Goal: Check status: Check status

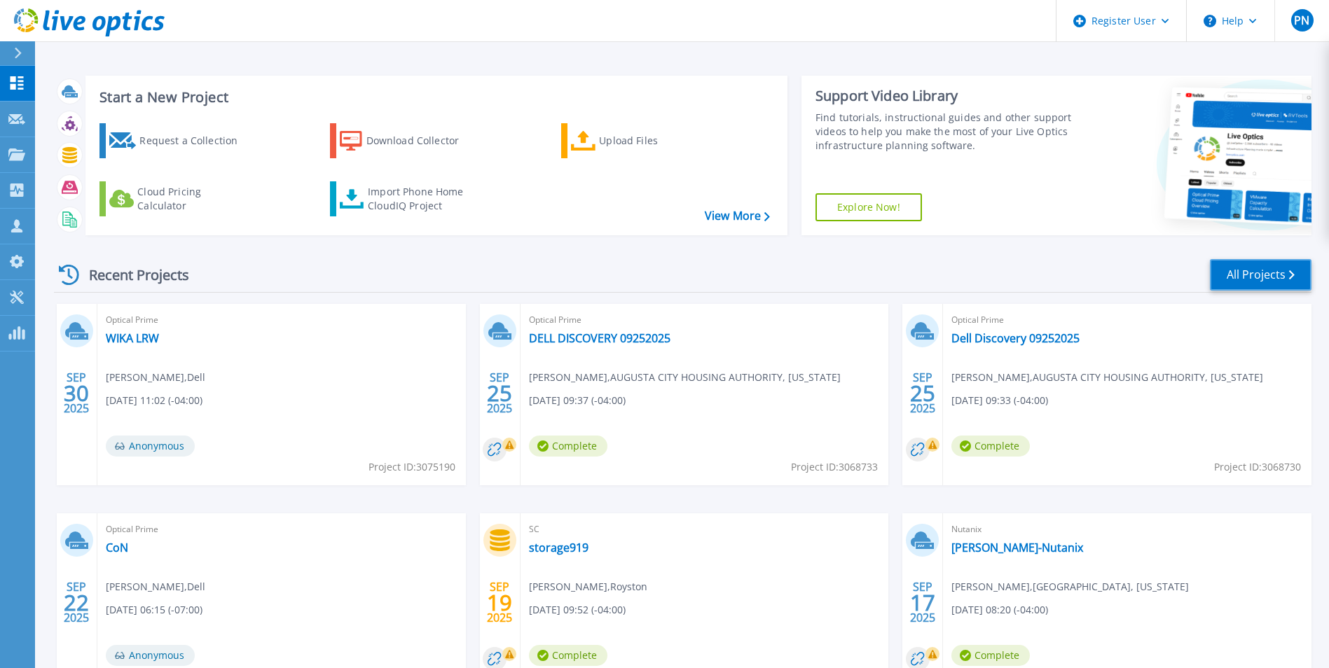
click at [1266, 270] on link "All Projects" at bounding box center [1261, 275] width 102 height 32
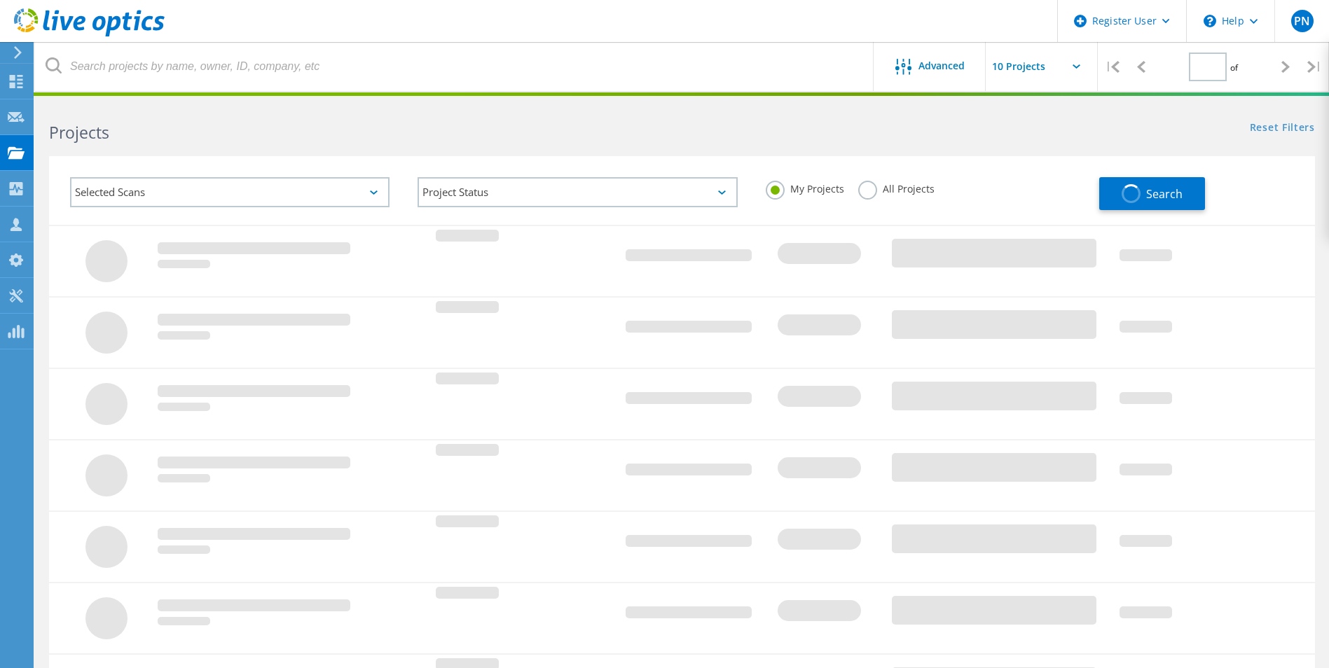
type input "1"
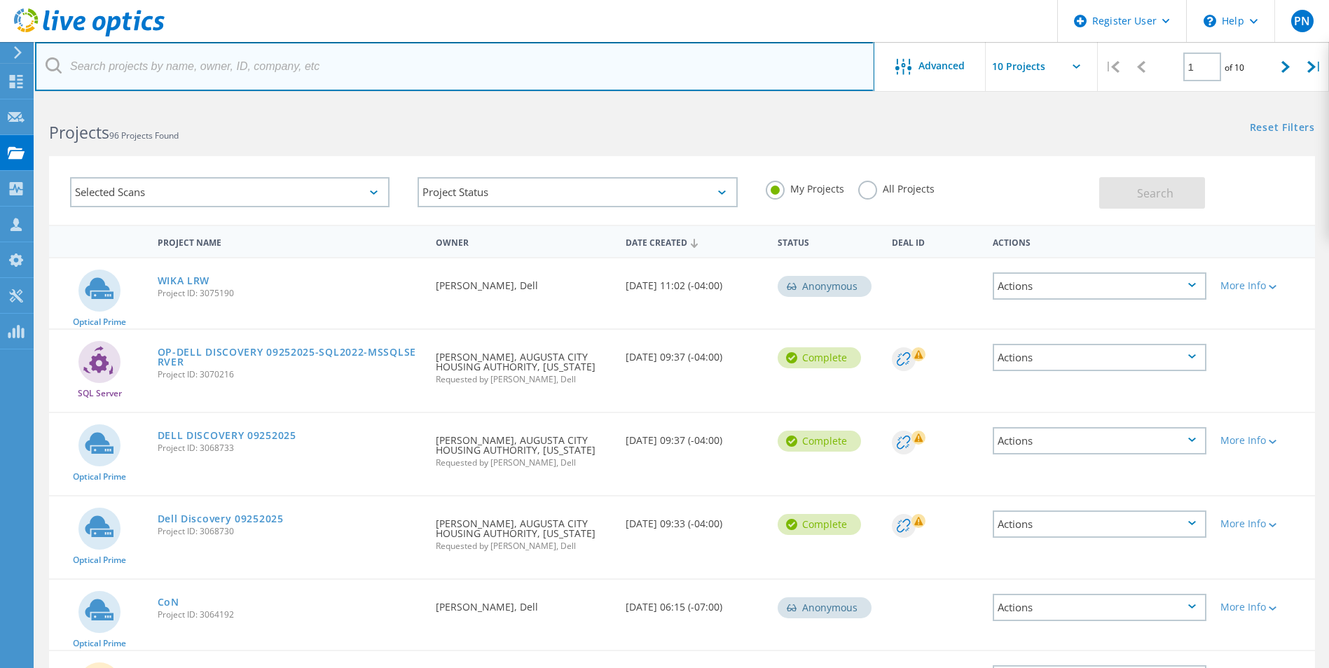
click at [251, 67] on input "text" at bounding box center [454, 66] width 839 height 49
paste input "[EMAIL_ADDRESS][DOMAIN_NAME]"
type input "[EMAIL_ADDRESS][DOMAIN_NAME]"
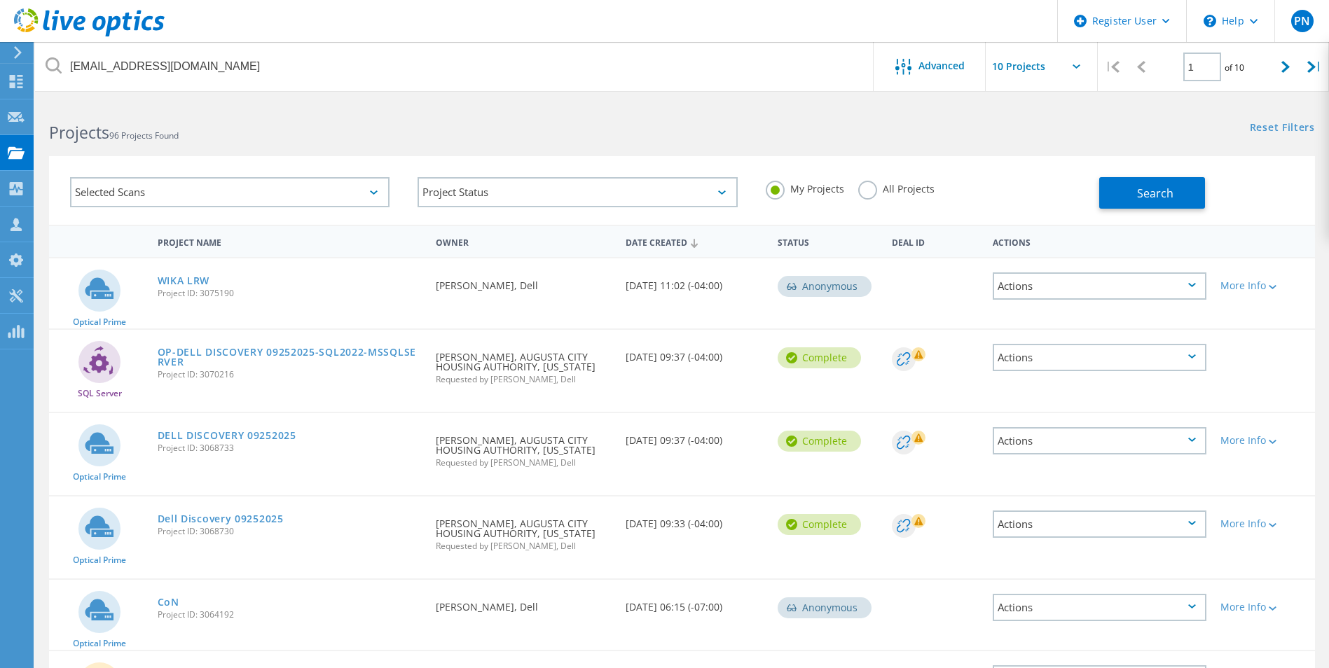
click at [875, 181] on label "All Projects" at bounding box center [896, 187] width 76 height 13
click at [0, 0] on input "All Projects" at bounding box center [0, 0] width 0 height 0
click at [1133, 203] on button "Search" at bounding box center [1152, 193] width 106 height 32
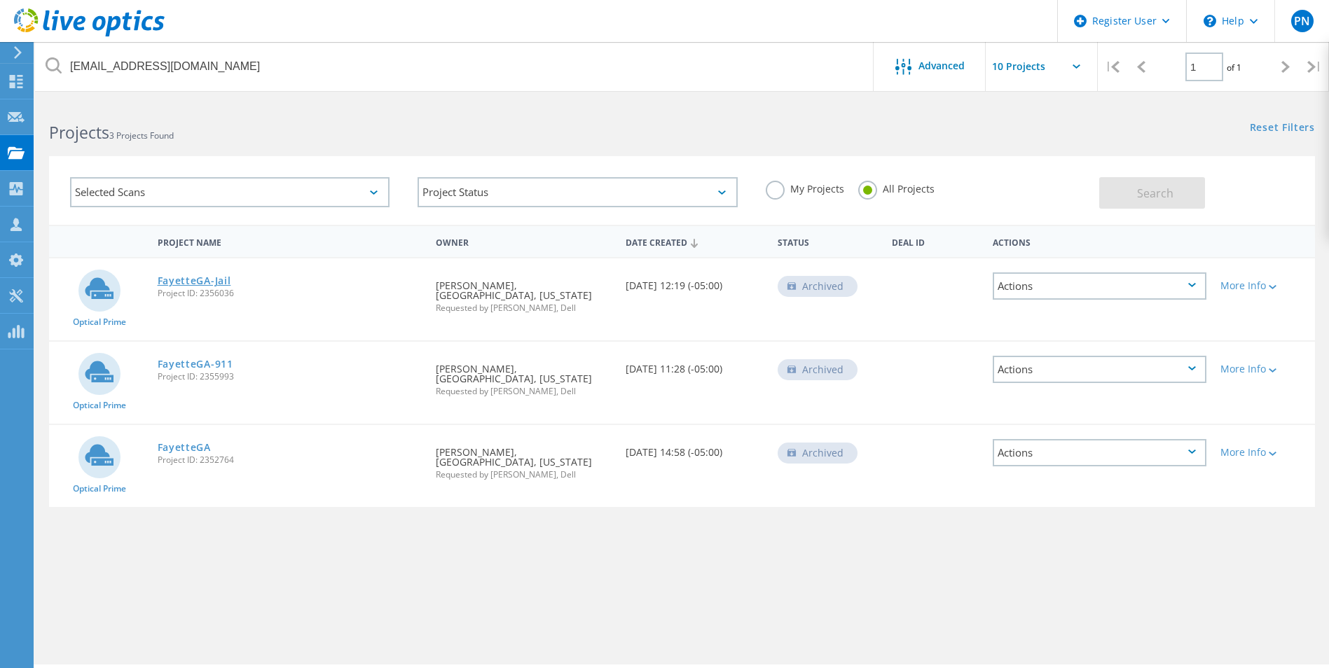
click at [207, 283] on link "FayetteGA-Jail" at bounding box center [195, 281] width 74 height 10
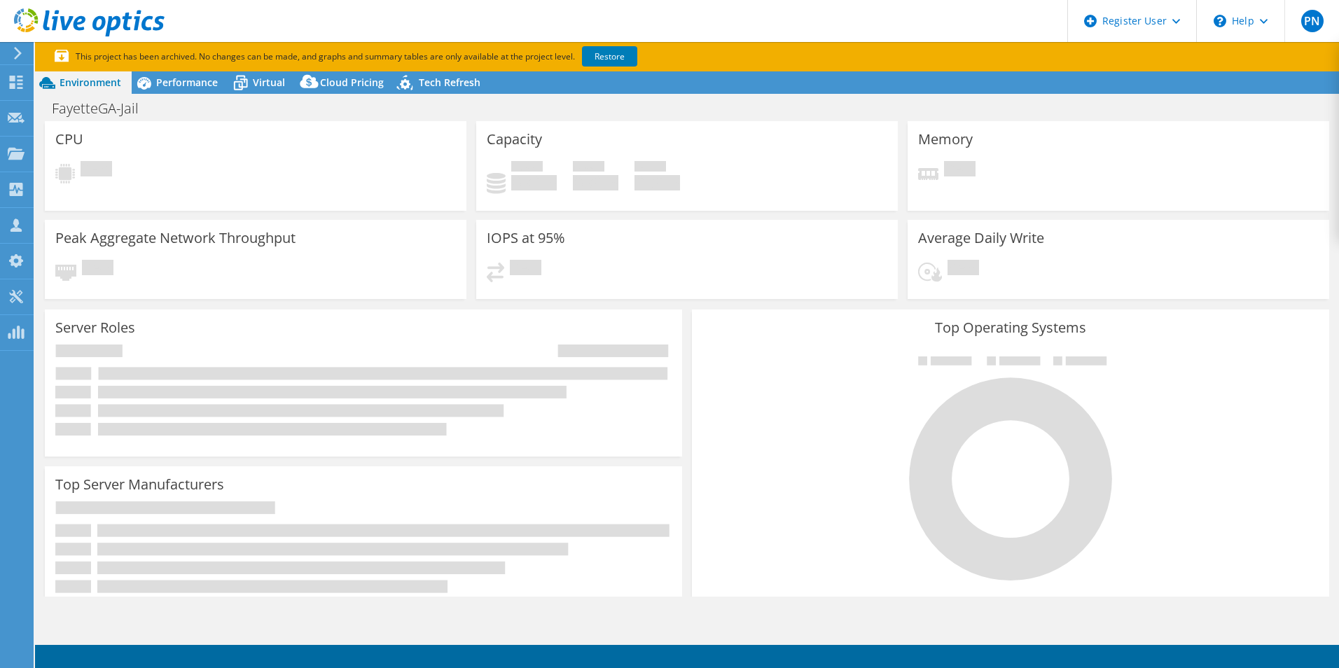
select select "USD"
